Goal: Task Accomplishment & Management: Use online tool/utility

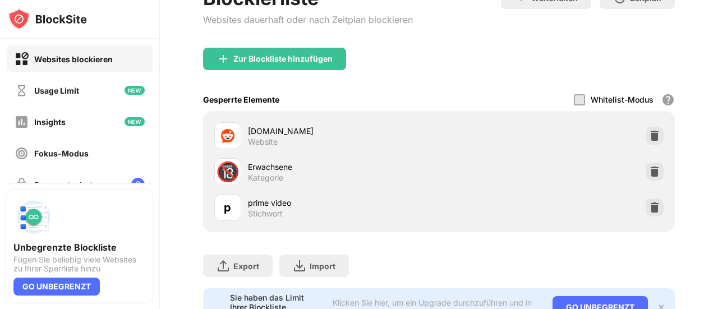
scroll to position [139, 0]
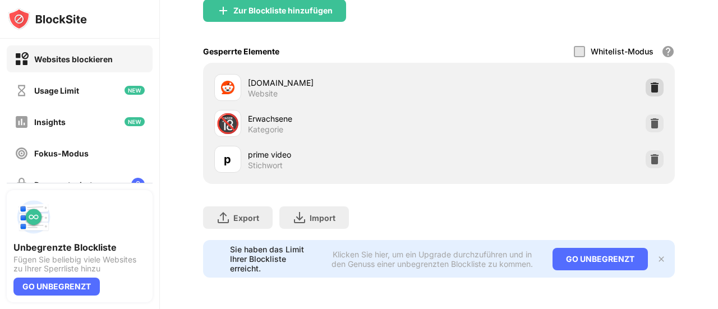
click at [649, 82] on img at bounding box center [654, 87] width 11 height 11
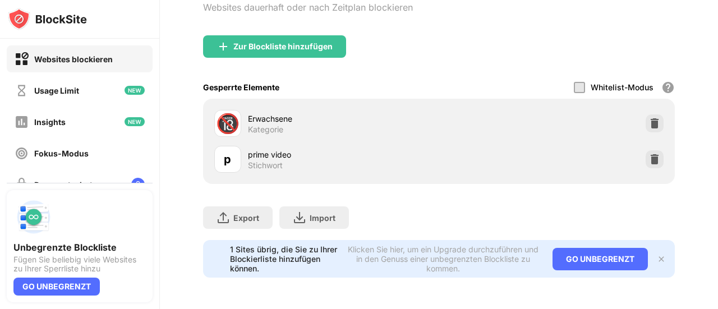
scroll to position [103, 0]
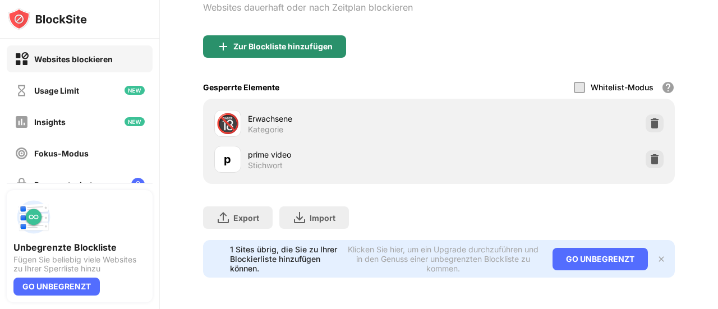
click at [296, 42] on div "Zur Blockliste hinzufügen" at bounding box center [282, 46] width 99 height 9
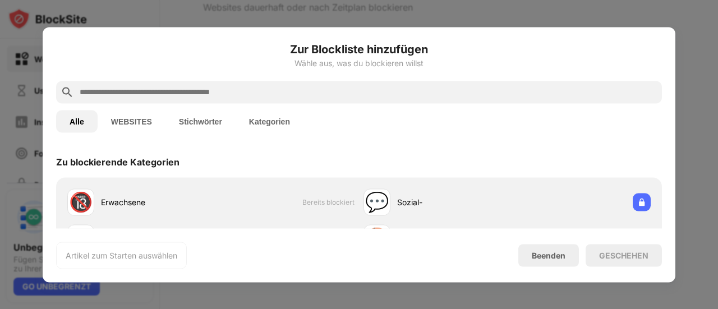
click at [205, 90] on input "text" at bounding box center [368, 91] width 579 height 13
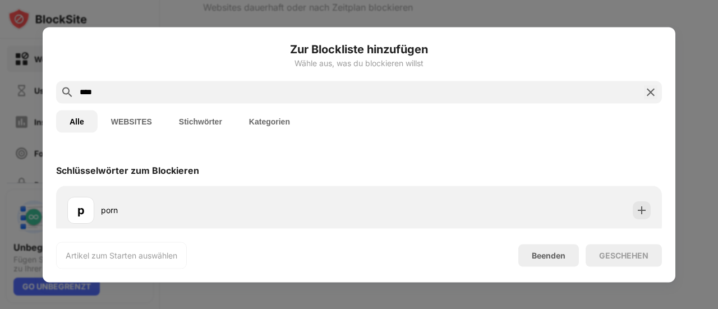
scroll to position [164, 0]
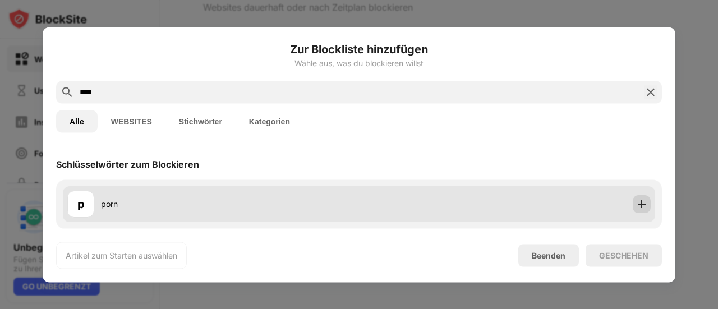
type input "****"
click at [636, 202] on img at bounding box center [641, 204] width 11 height 11
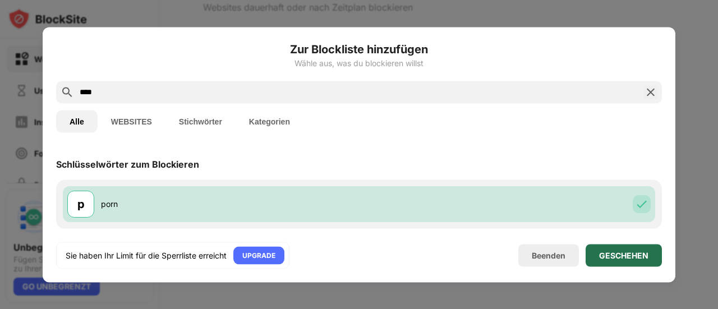
click at [620, 253] on div "GESCHEHEN" at bounding box center [623, 255] width 49 height 9
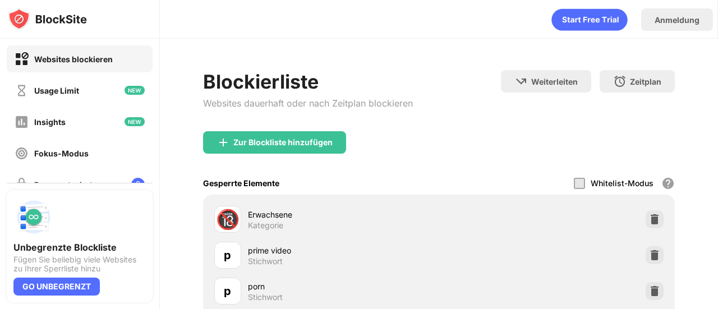
scroll to position [139, 0]
